Goal: Task Accomplishment & Management: Manage account settings

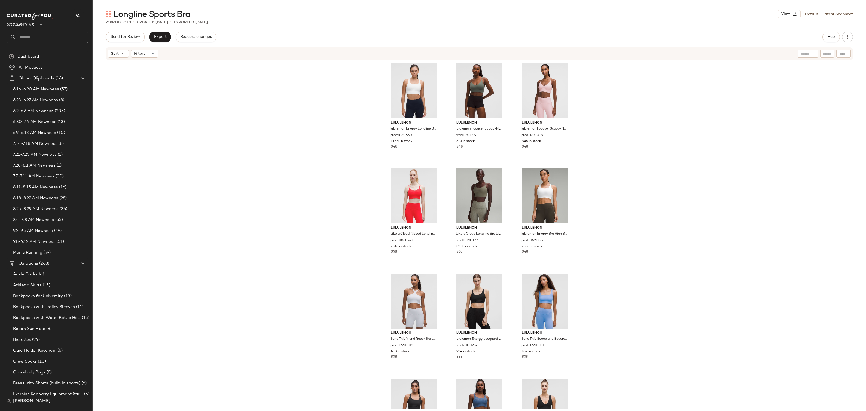
scroll to position [334, 0]
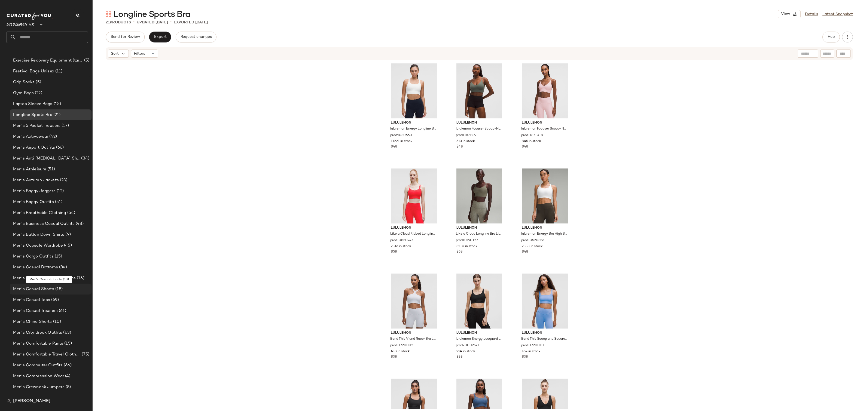
click at [56, 291] on span "(18)" at bounding box center [58, 289] width 9 height 6
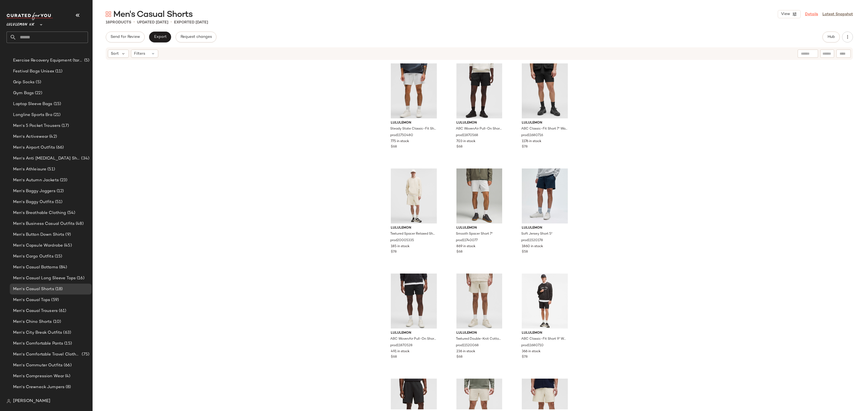
click at [814, 12] on link "Details" at bounding box center [811, 14] width 13 height 6
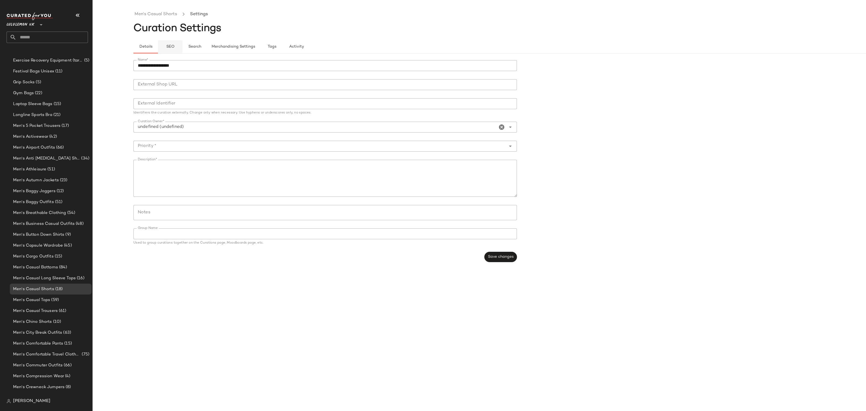
click at [173, 48] on span "SEO" at bounding box center [170, 47] width 8 height 4
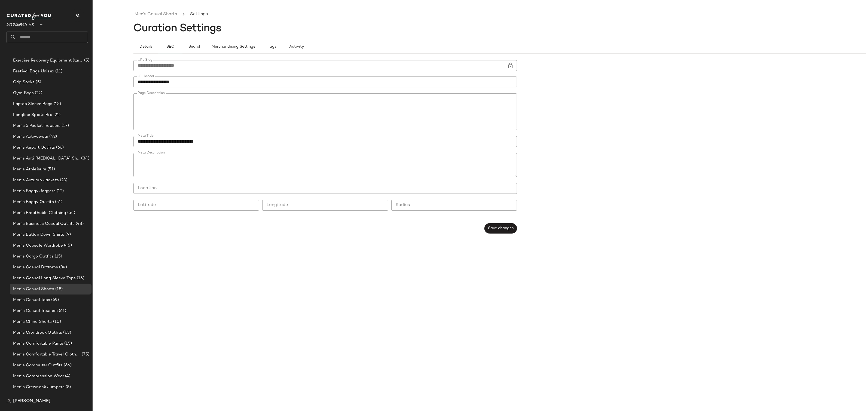
scroll to position [63, 0]
click at [38, 35] on input "text" at bounding box center [52, 37] width 72 height 11
paste input "*******"
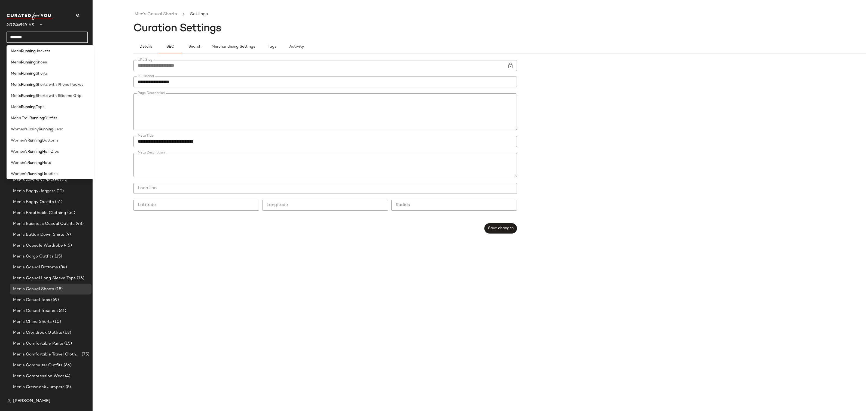
scroll to position [59, 0]
type input "*******"
click at [24, 98] on div "Men's Running Shorts with Silicone Grip" at bounding box center [50, 94] width 87 height 11
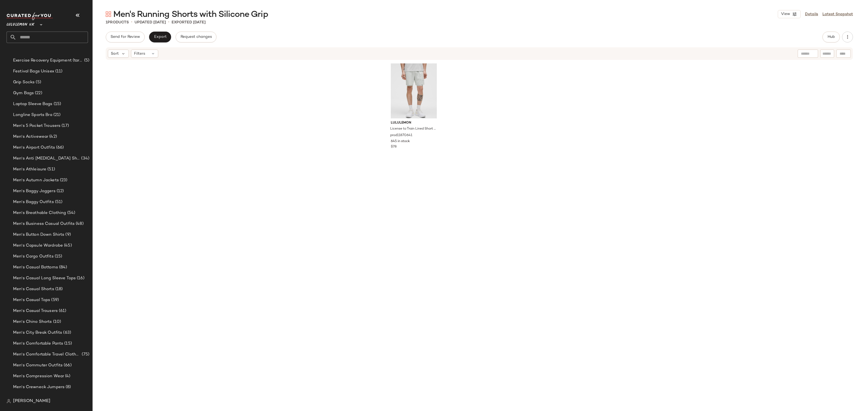
click at [32, 39] on input "text" at bounding box center [52, 37] width 72 height 11
paste input "*******"
type input "**********"
click at [36, 61] on b "Running Jacket" at bounding box center [42, 64] width 28 height 6
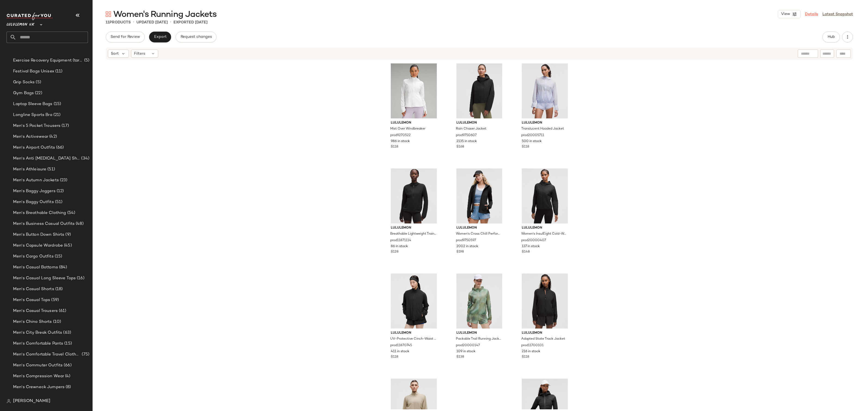
click at [818, 14] on link "Details" at bounding box center [811, 14] width 13 height 6
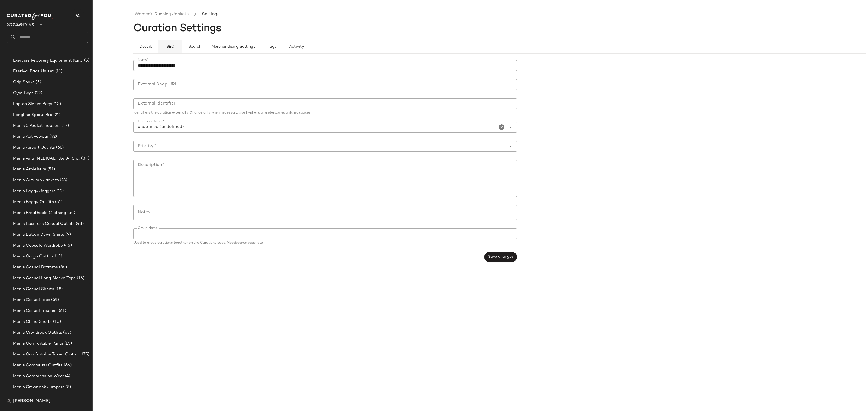
click at [168, 45] on span "SEO" at bounding box center [170, 47] width 8 height 4
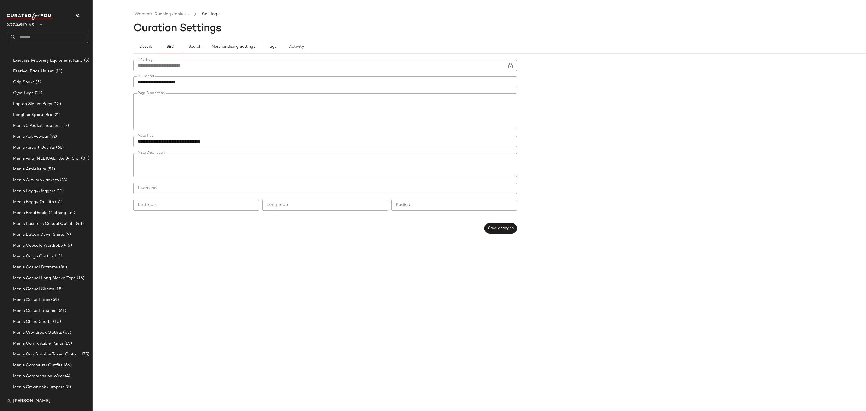
scroll to position [75, 0]
click at [34, 37] on input "text" at bounding box center [52, 37] width 72 height 11
type input "**********"
click at [30, 56] on div "Women's Running Leg gings" at bounding box center [47, 52] width 81 height 11
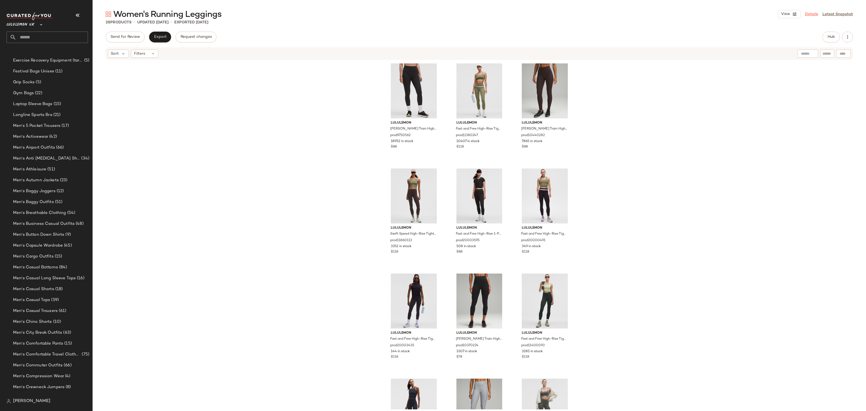
click at [816, 16] on link "Details" at bounding box center [811, 14] width 13 height 6
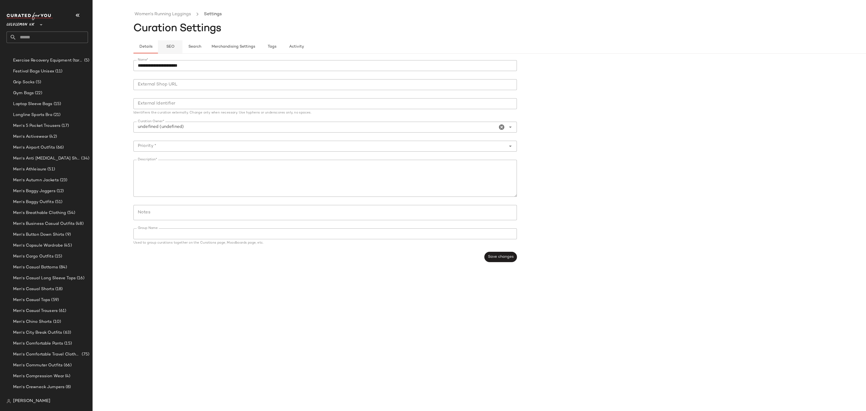
click at [171, 47] on span "SEO" at bounding box center [170, 47] width 8 height 4
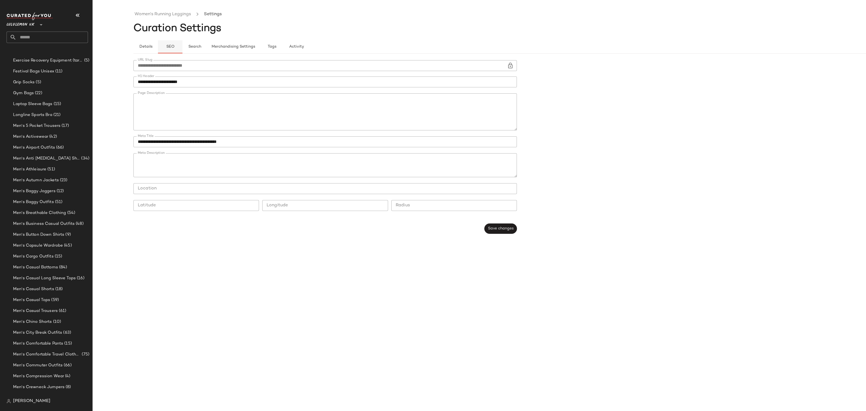
type button "seo"
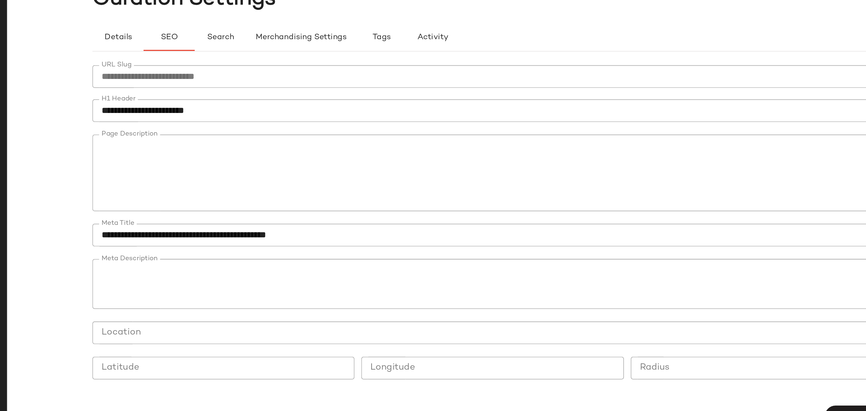
click at [348, 48] on div "Details SEO Search Merchandising Settings Tags Activity" at bounding box center [521, 46] width 774 height 13
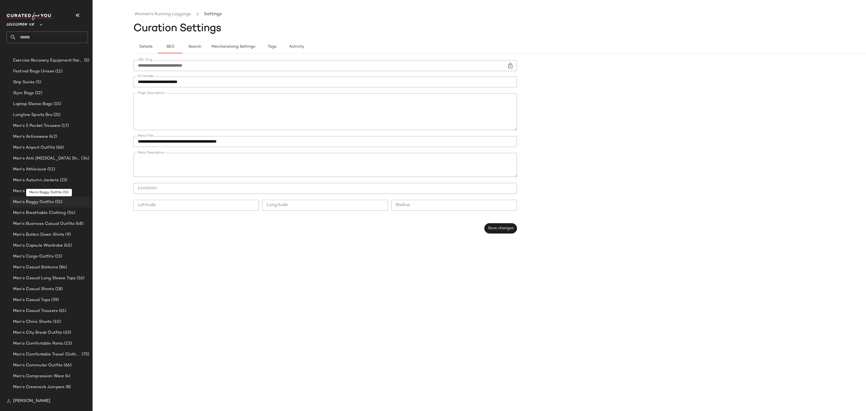
click at [57, 198] on div "Men's Baggy Outfits (51)" at bounding box center [51, 202] width 82 height 11
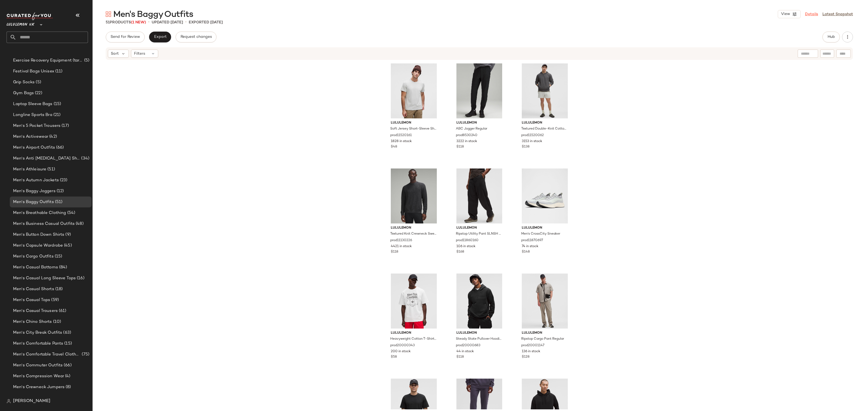
click at [812, 13] on link "Details" at bounding box center [811, 14] width 13 height 6
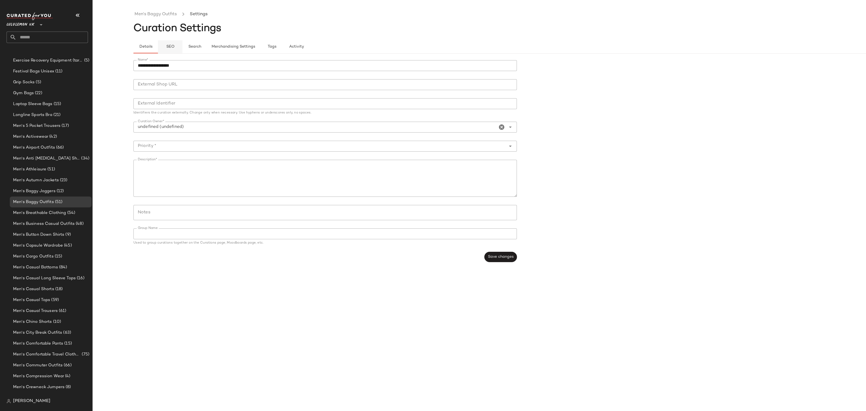
click at [164, 47] on button "SEO" at bounding box center [170, 46] width 25 height 13
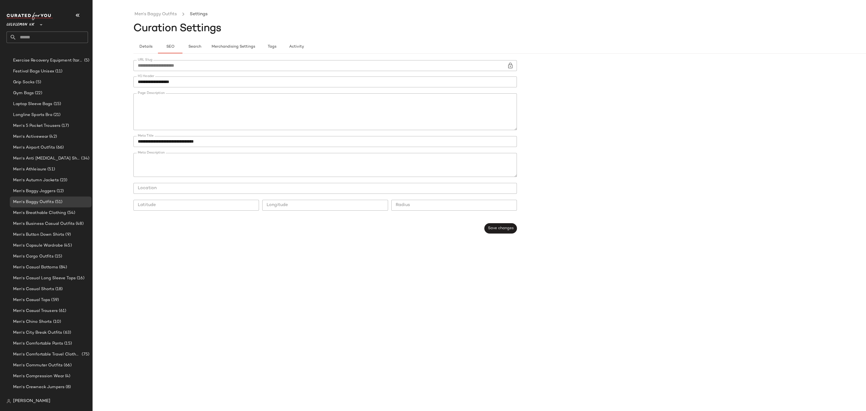
scroll to position [67, 0]
click at [382, 102] on textarea "Page Description" at bounding box center [326, 111] width 384 height 37
click at [373, 120] on textarea "Page Description" at bounding box center [326, 111] width 384 height 37
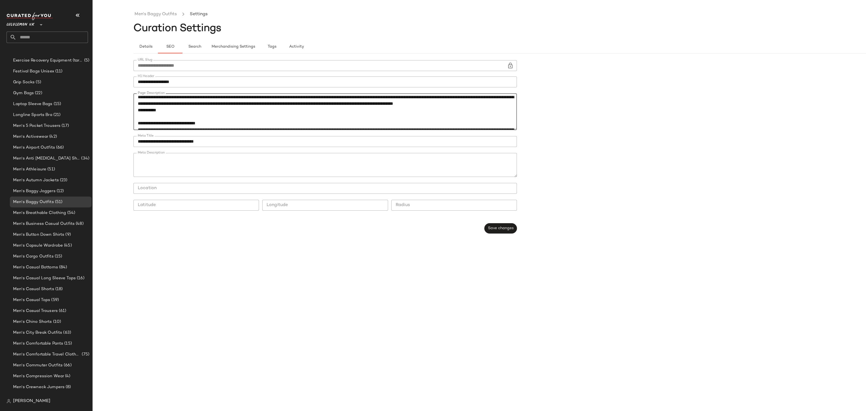
type textarea "**********"
click at [357, 104] on textarea "Page Description" at bounding box center [326, 111] width 384 height 37
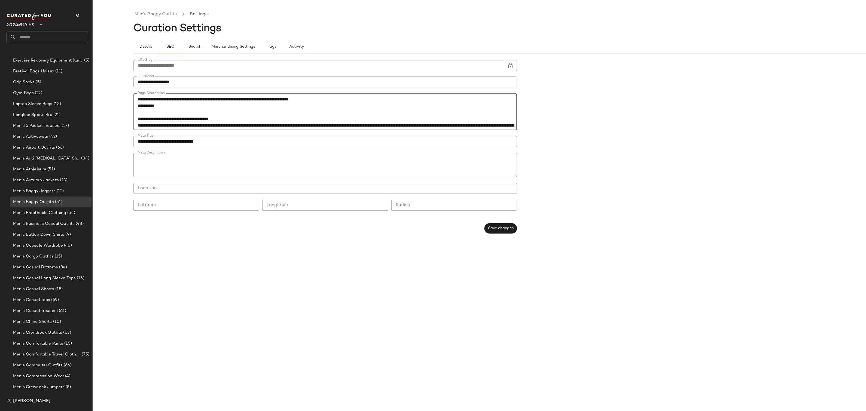
scroll to position [6, 0]
click at [60, 210] on span "Men's Breathable Clothing" at bounding box center [39, 213] width 53 height 6
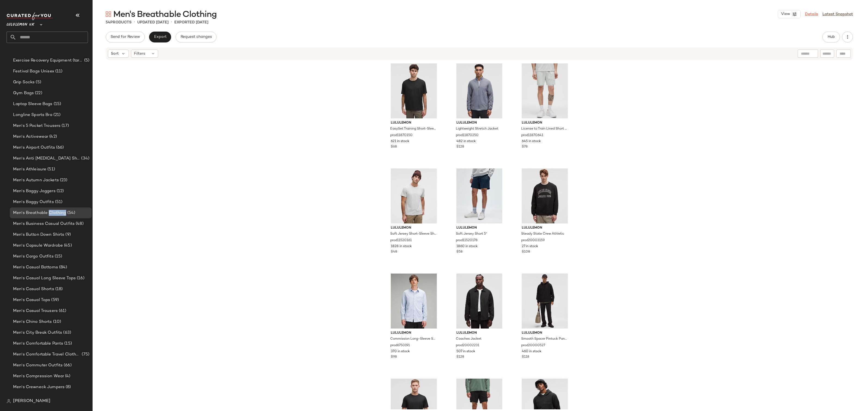
click at [812, 14] on link "Details" at bounding box center [811, 14] width 13 height 6
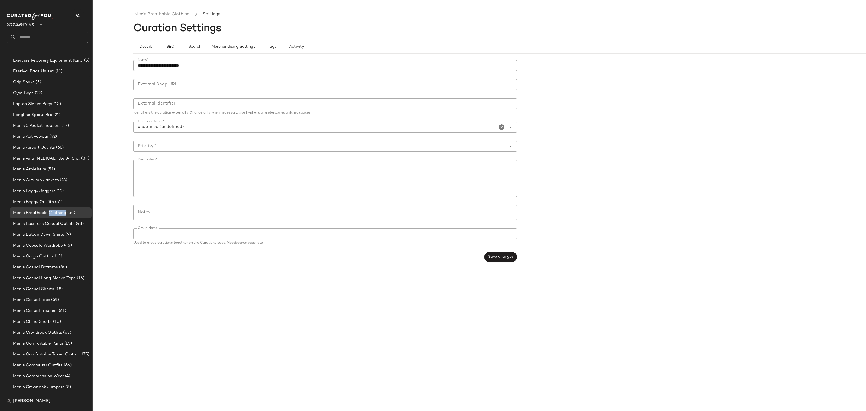
click at [166, 37] on div "Details SEO Search Merchandising Settings Tags Activity" at bounding box center [521, 44] width 774 height 20
click at [167, 45] on span "SEO" at bounding box center [170, 47] width 8 height 4
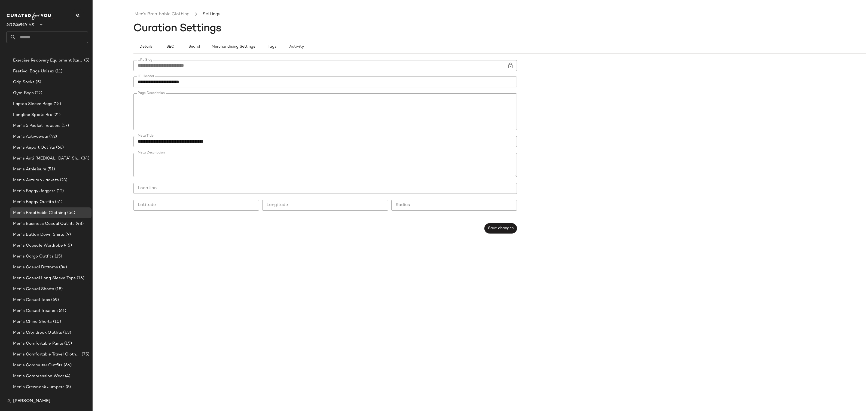
scroll to position [58, 0]
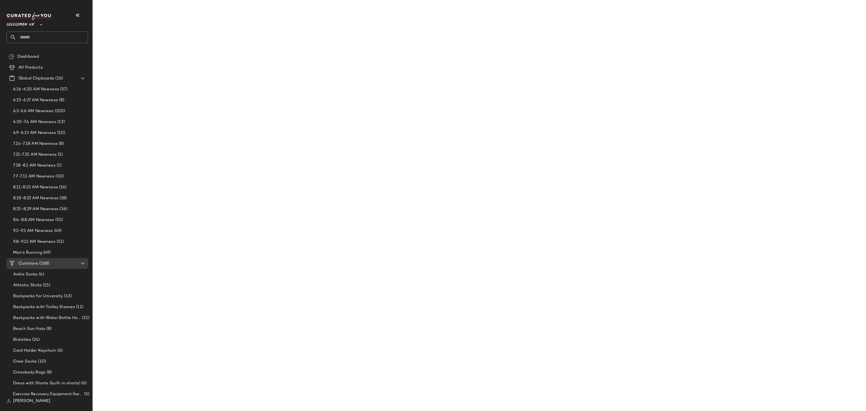
click at [48, 35] on input "text" at bounding box center [52, 37] width 72 height 11
type input "**********"
click at [28, 53] on b "Casual Trou" at bounding box center [32, 53] width 22 height 6
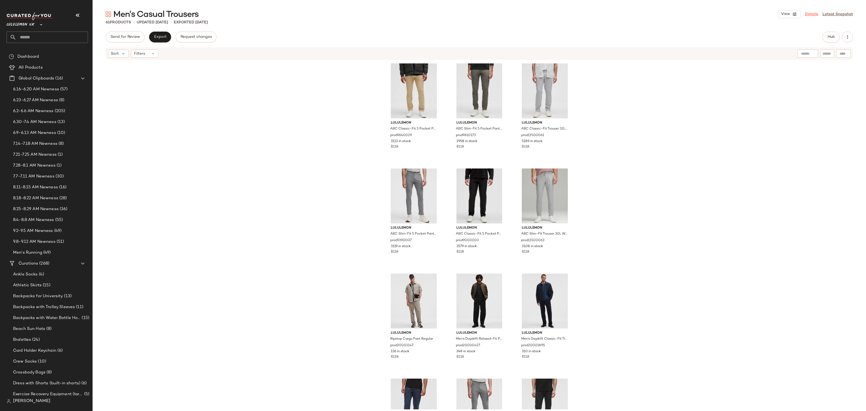
click at [813, 12] on link "Details" at bounding box center [811, 14] width 13 height 6
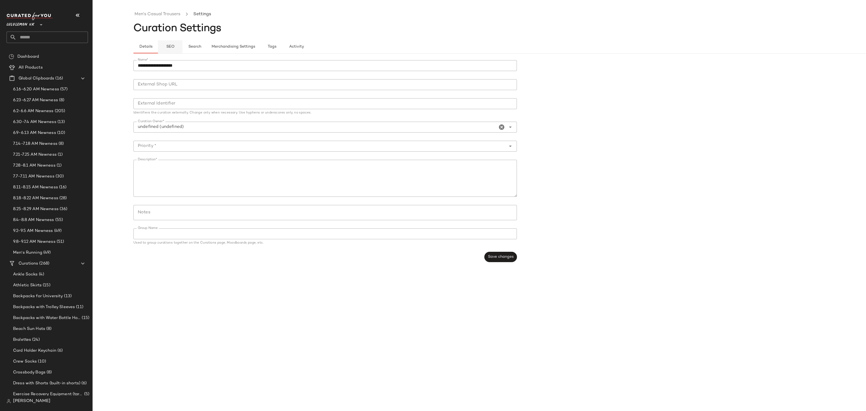
click at [170, 51] on button "SEO" at bounding box center [170, 46] width 25 height 13
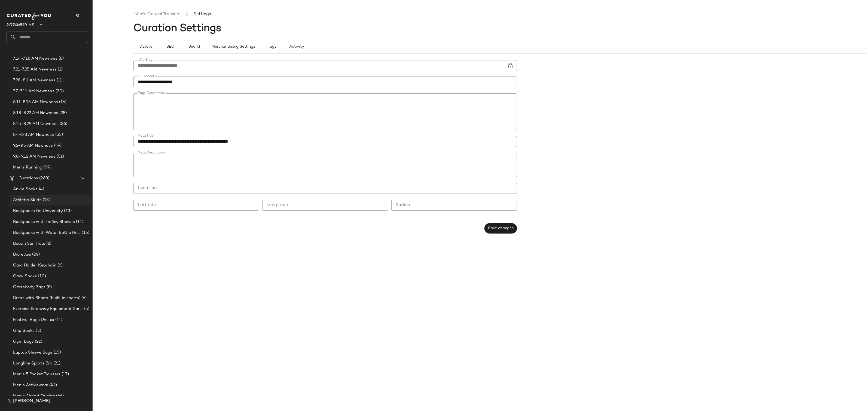
scroll to position [106, 0]
click at [43, 317] on div "Gym Bags (22)" at bounding box center [51, 321] width 82 height 11
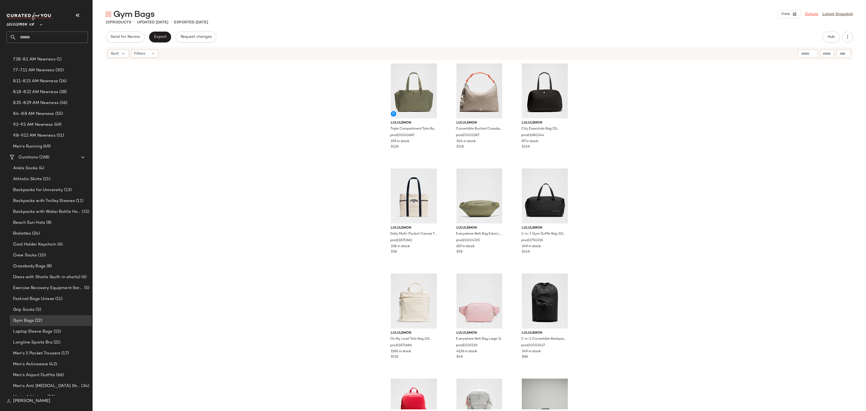
click at [807, 14] on link "Details" at bounding box center [811, 14] width 13 height 6
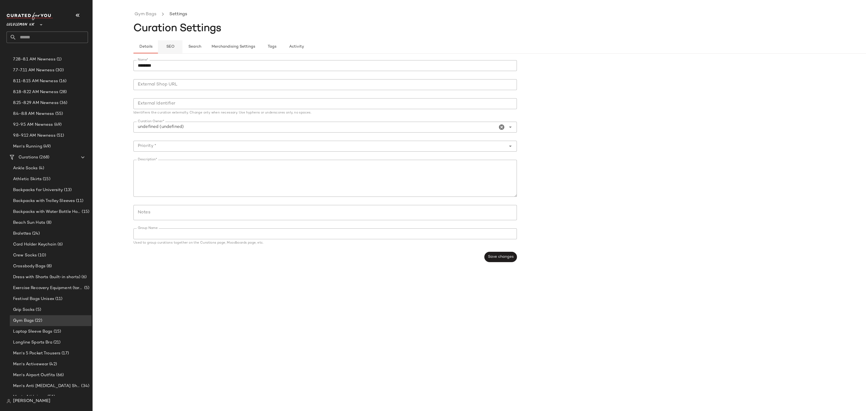
click at [174, 48] on span "SEO" at bounding box center [170, 47] width 8 height 4
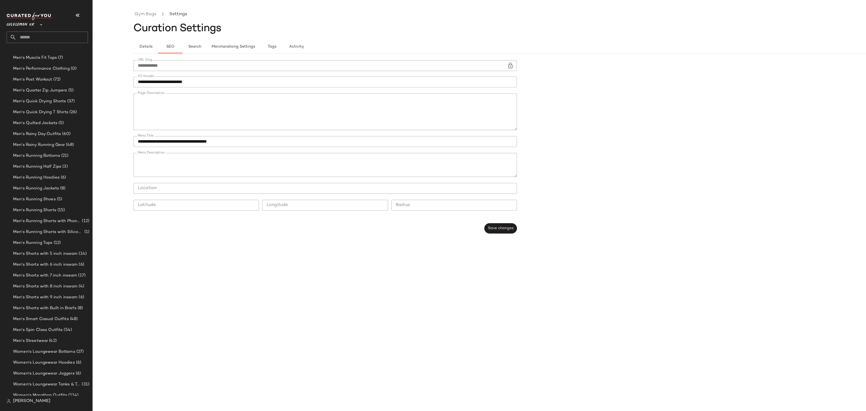
scroll to position [2232, 0]
